Goal: Information Seeking & Learning: Learn about a topic

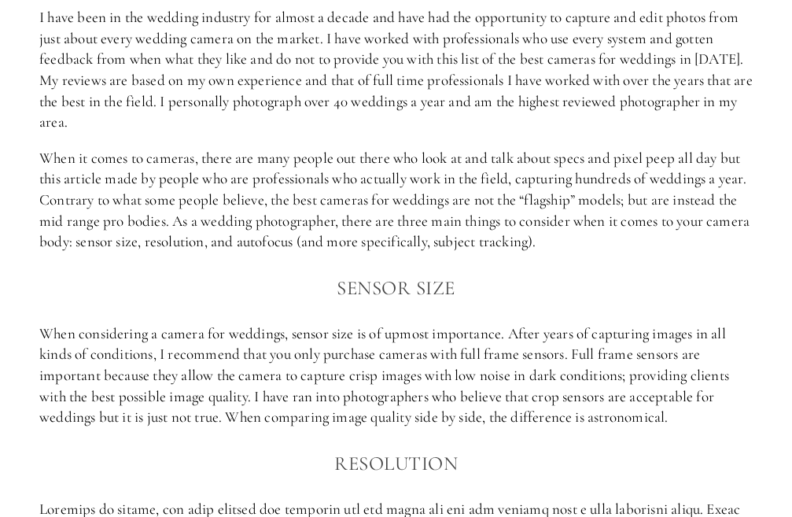
scroll to position [865, 0]
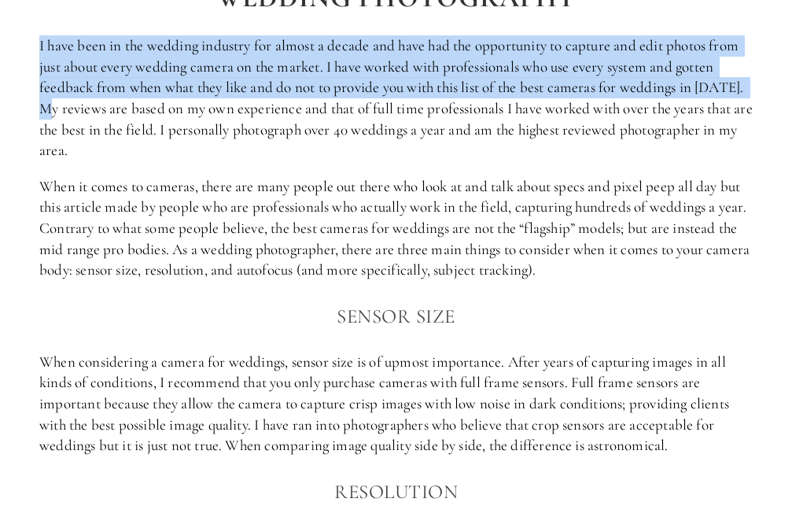
drag, startPoint x: 35, startPoint y: 39, endPoint x: 755, endPoint y: 90, distance: 721.4
copy p "I have been in the wedding industry for almost a decade and have had the opport…"
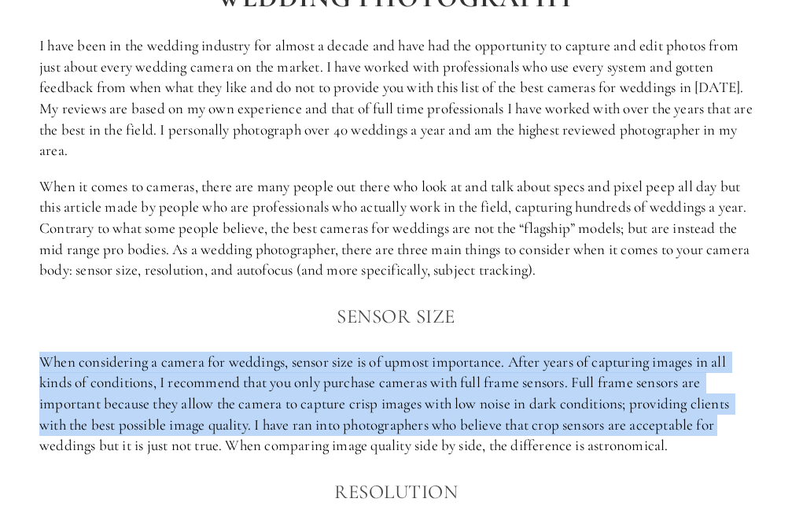
drag, startPoint x: 68, startPoint y: 338, endPoint x: 744, endPoint y: 407, distance: 679.9
click at [744, 407] on p "When considering a camera for weddings, sensor size is of upmost importance. Af…" at bounding box center [395, 404] width 713 height 105
copy p "When considering a camera for weddings, sensor size is of upmost importance. Af…"
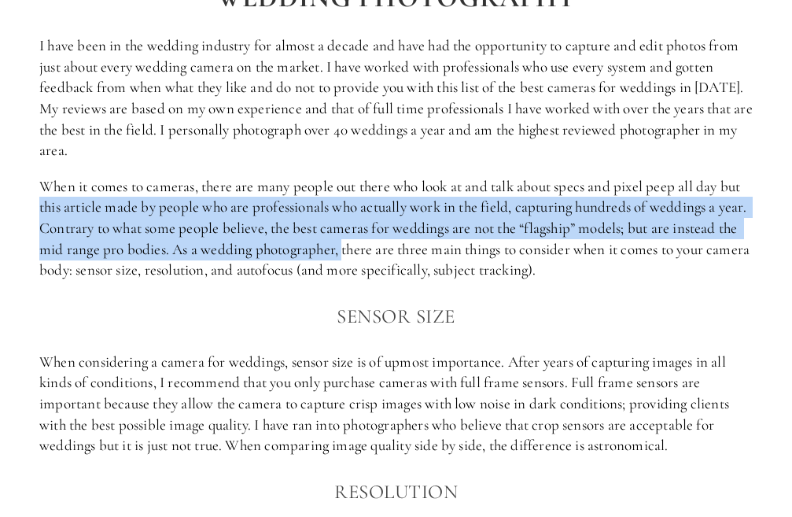
drag, startPoint x: 37, startPoint y: 176, endPoint x: 343, endPoint y: 230, distance: 310.6
copy p "this article made by people who are professionals who actually work in the fiel…"
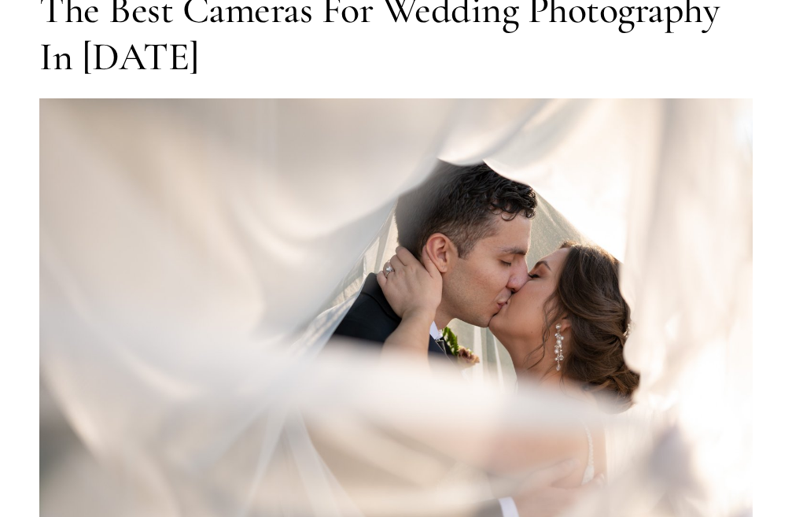
scroll to position [0, 0]
